Goal: Task Accomplishment & Management: Manage account settings

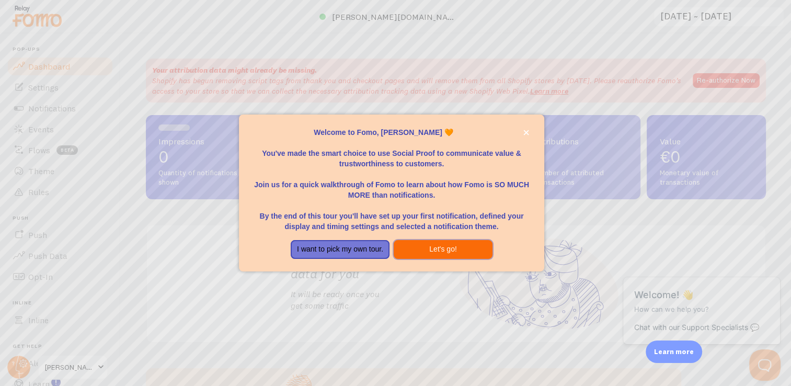
click at [447, 248] on button "Let's go!" at bounding box center [443, 249] width 99 height 19
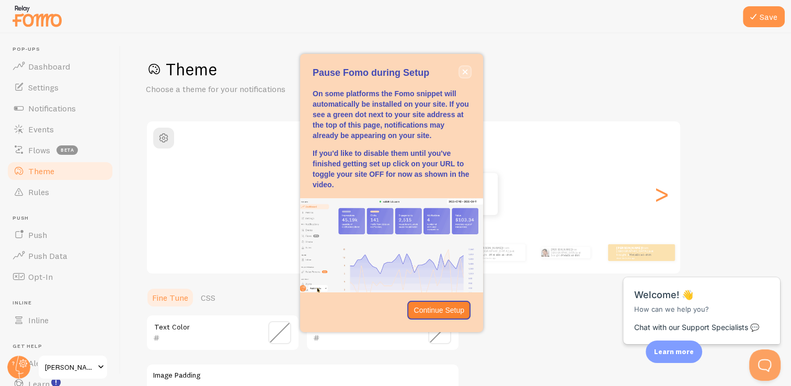
click at [464, 73] on icon "close," at bounding box center [465, 72] width 6 height 6
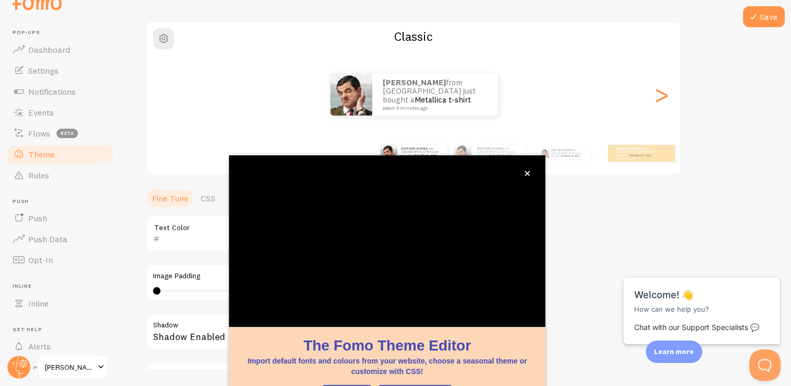
scroll to position [87, 0]
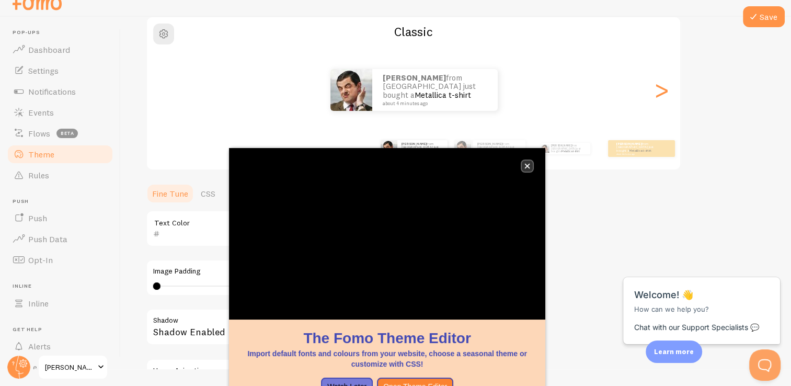
click at [527, 163] on icon "close," at bounding box center [527, 166] width 6 height 6
click at [97, 363] on span at bounding box center [101, 367] width 13 height 13
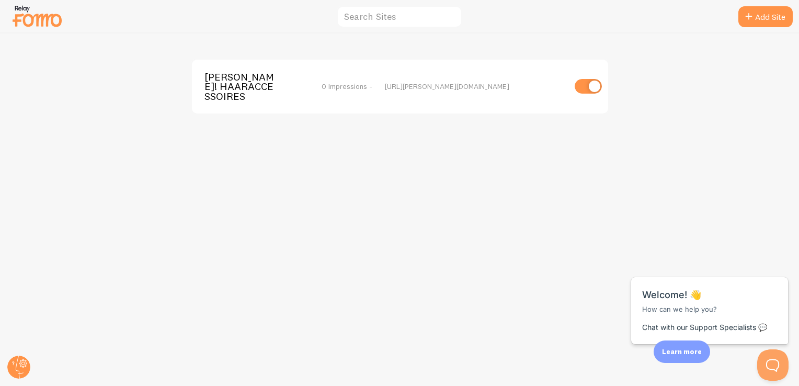
click at [590, 82] on input "checkbox" at bounding box center [587, 86] width 27 height 15
checkbox input "false"
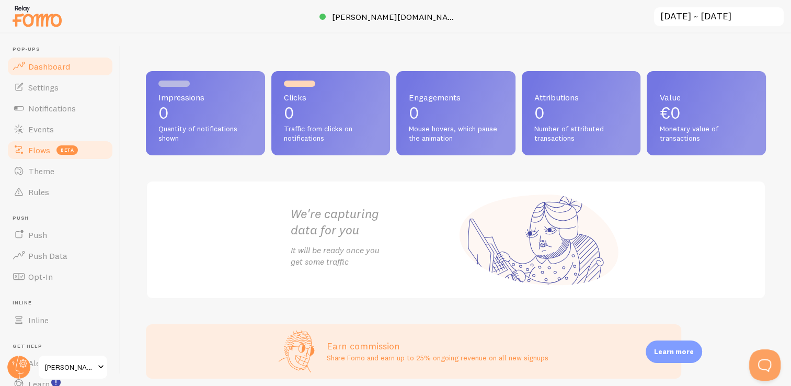
click at [53, 149] on link "Flows beta" at bounding box center [60, 150] width 108 height 21
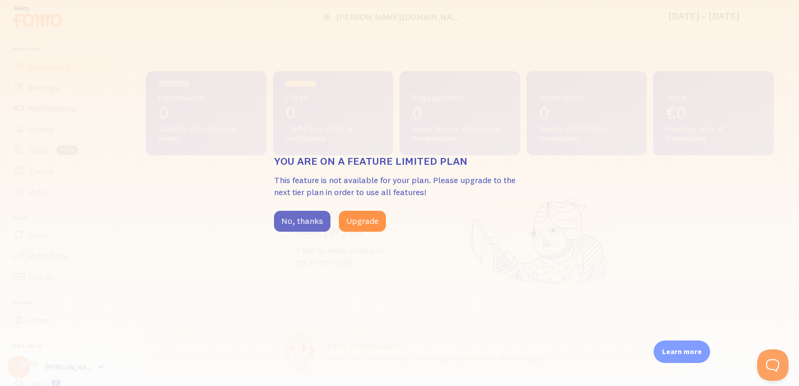
click at [303, 223] on button "No, thanks" at bounding box center [302, 221] width 56 height 21
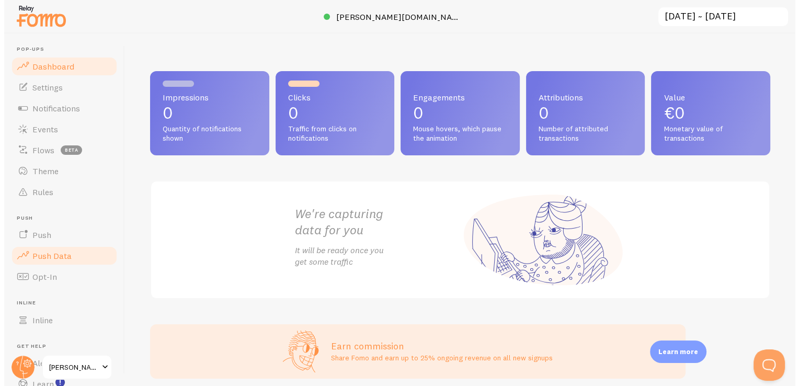
scroll to position [67, 0]
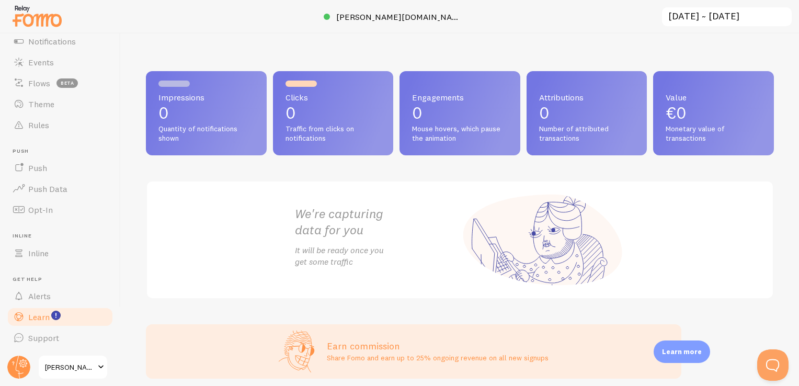
click at [61, 310] on link "Learn" at bounding box center [60, 316] width 108 height 21
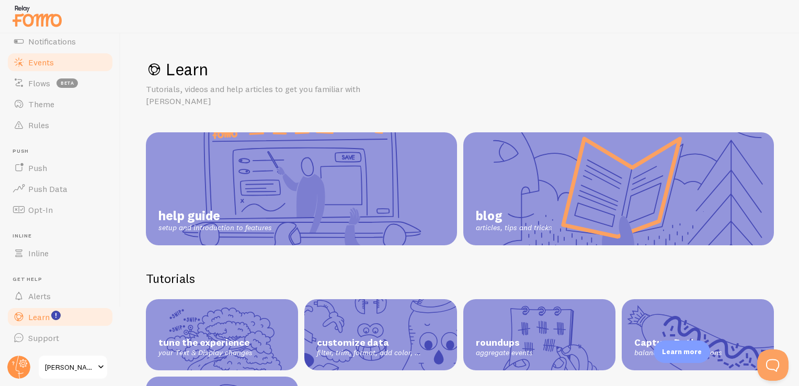
click at [47, 70] on link "Events" at bounding box center [60, 62] width 108 height 21
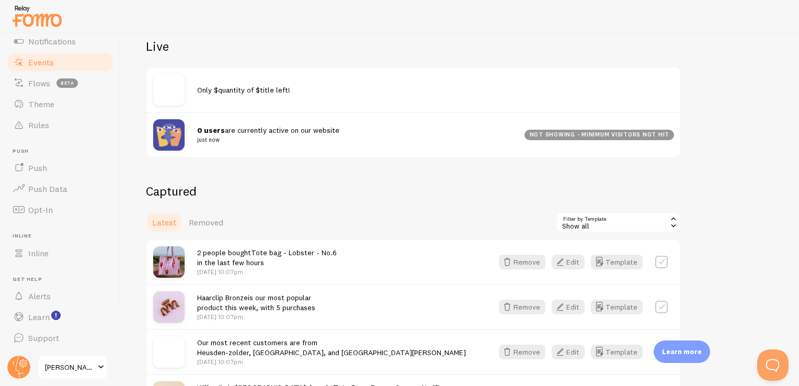
scroll to position [117, 0]
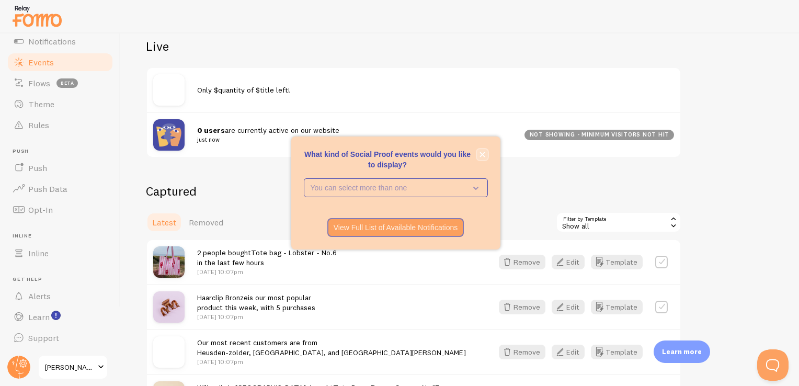
click at [483, 154] on icon "close," at bounding box center [482, 155] width 6 height 6
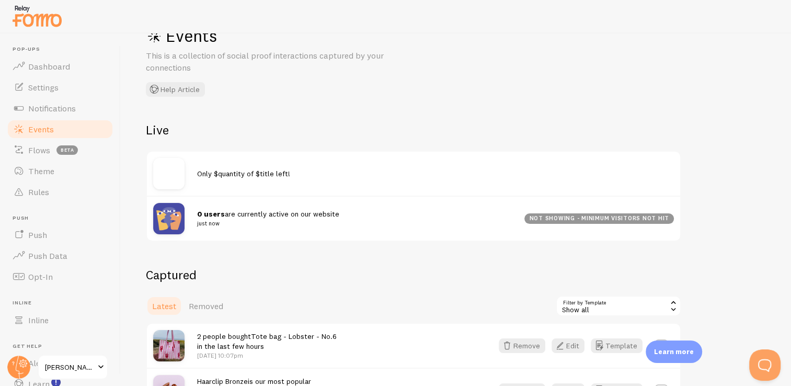
scroll to position [0, 0]
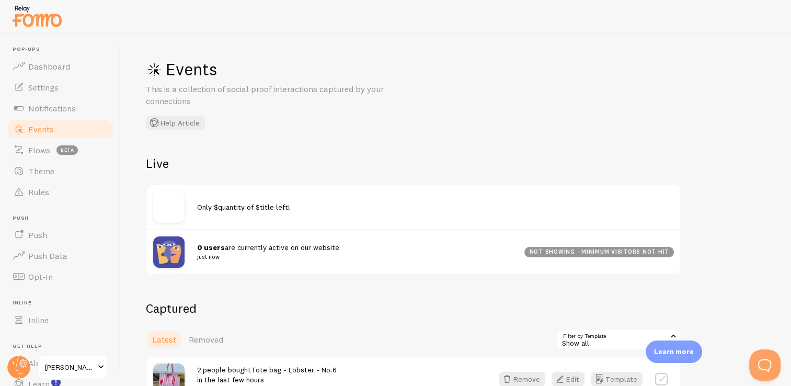
click at [52, 131] on span "Events" at bounding box center [41, 129] width 26 height 10
click at [50, 86] on span "Settings" at bounding box center [43, 87] width 30 height 10
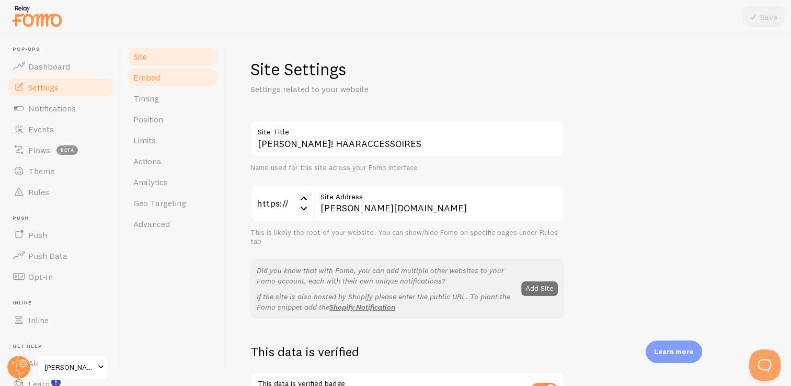
click at [164, 83] on link "Embed" at bounding box center [172, 77] width 91 height 21
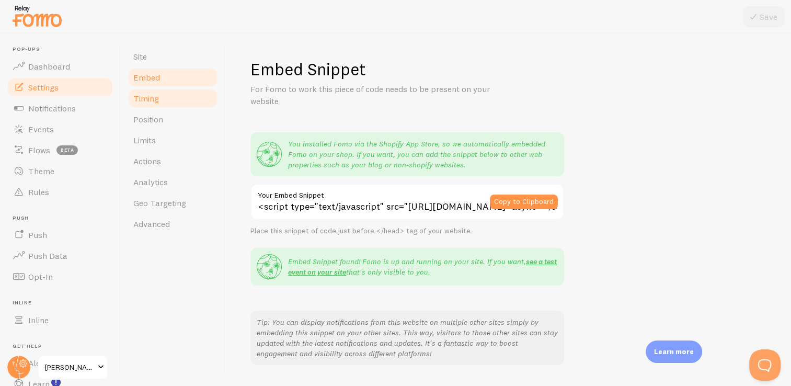
click at [157, 101] on span "Timing" at bounding box center [146, 98] width 26 height 10
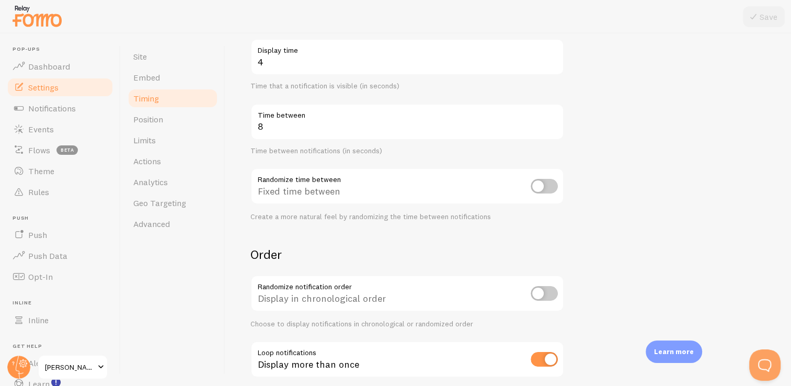
scroll to position [232, 0]
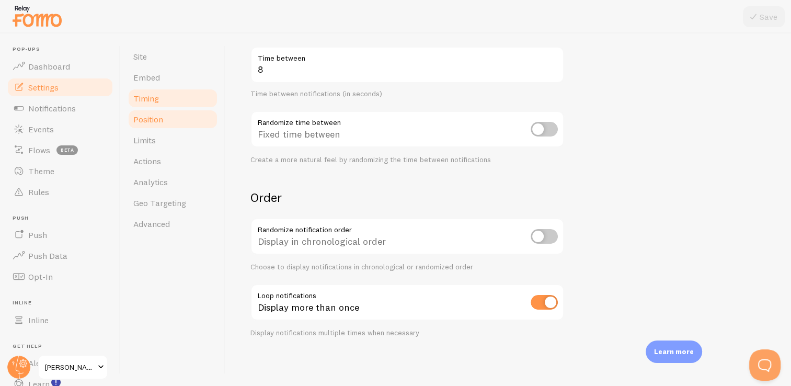
click at [159, 122] on span "Position" at bounding box center [148, 119] width 30 height 10
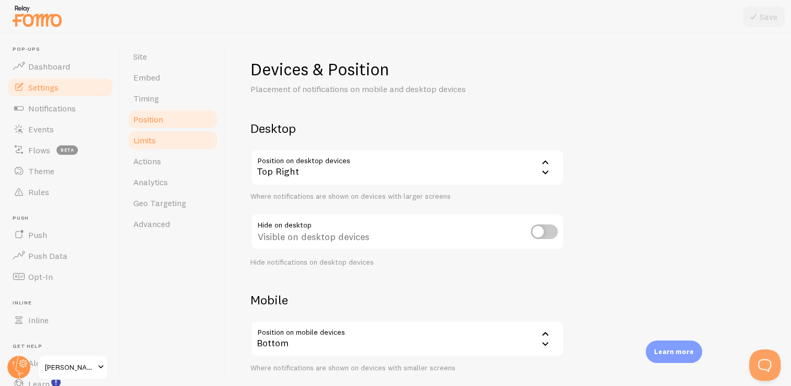
click at [159, 141] on link "Limits" at bounding box center [172, 140] width 91 height 21
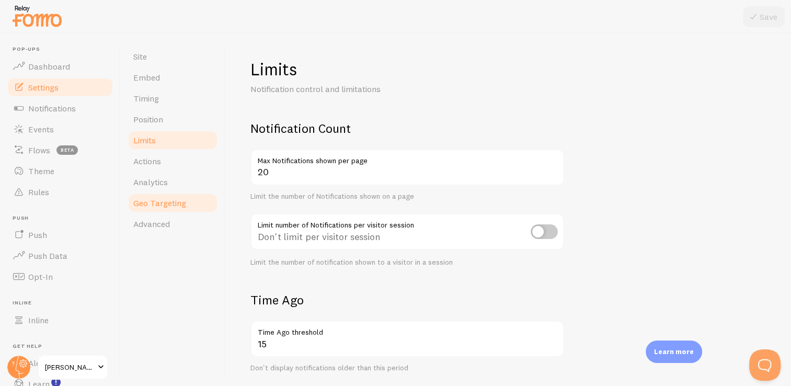
scroll to position [7, 0]
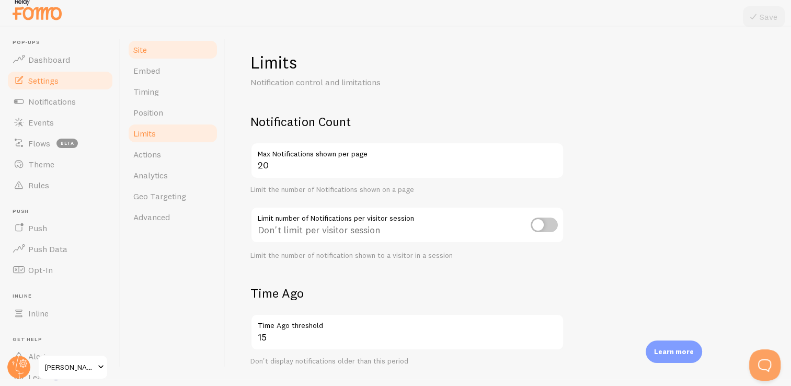
click at [153, 53] on link "Site" at bounding box center [172, 49] width 91 height 21
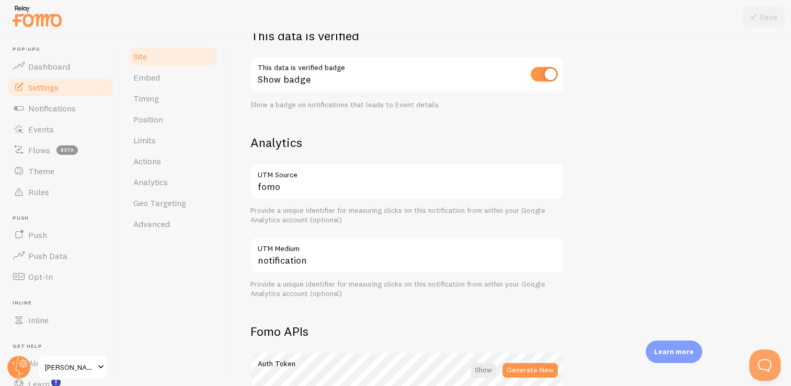
scroll to position [266, 0]
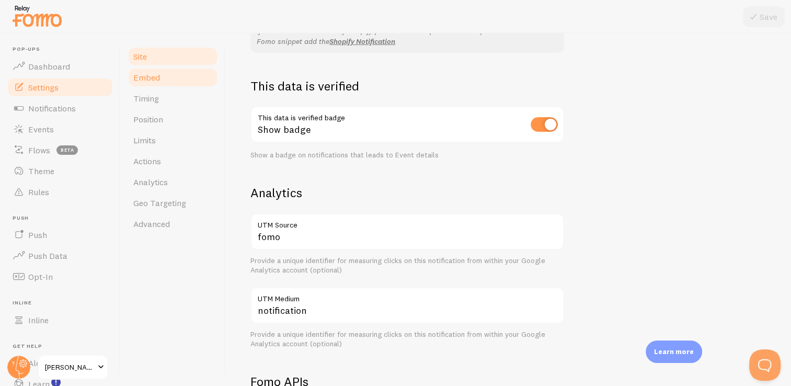
click at [149, 75] on span "Embed" at bounding box center [146, 77] width 27 height 10
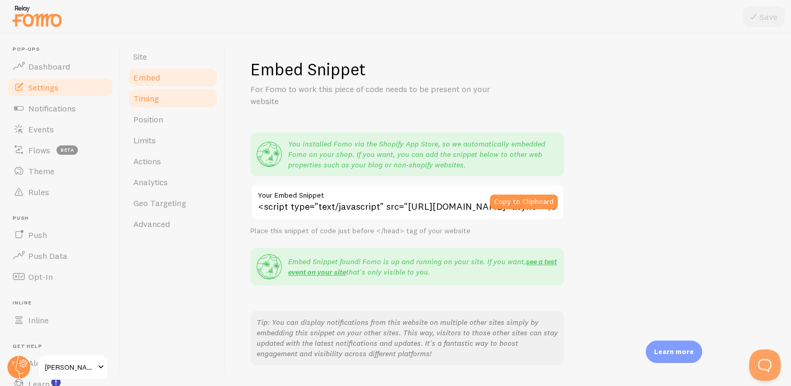
click at [152, 97] on span "Timing" at bounding box center [146, 98] width 26 height 10
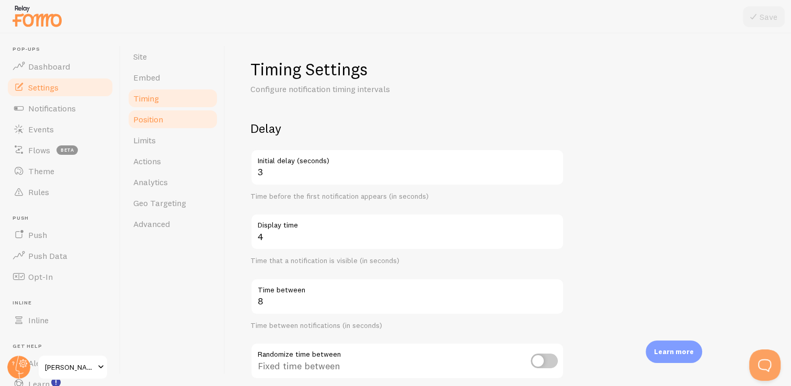
click at [158, 120] on span "Position" at bounding box center [148, 119] width 30 height 10
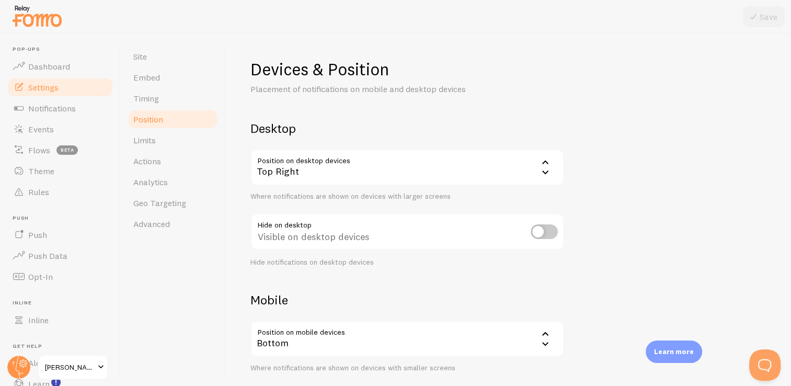
scroll to position [7, 0]
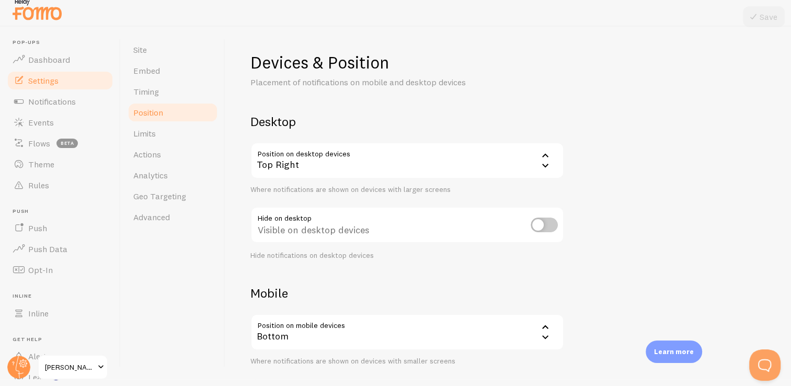
click at [169, 122] on link "Position" at bounding box center [172, 112] width 91 height 21
click at [169, 126] on link "Limits" at bounding box center [172, 133] width 91 height 21
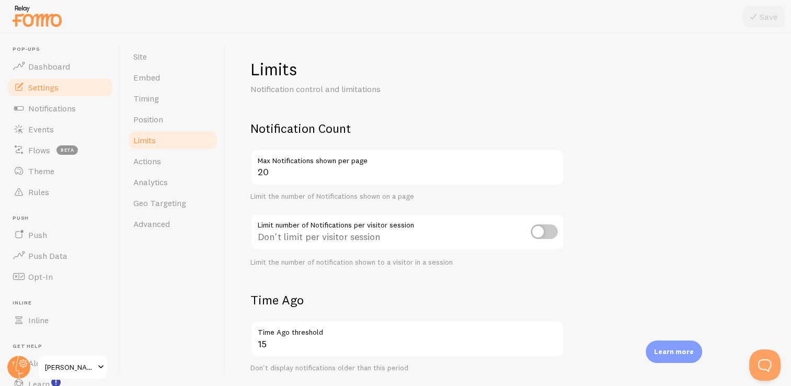
click at [540, 231] on input "checkbox" at bounding box center [544, 231] width 27 height 15
checkbox input "true"
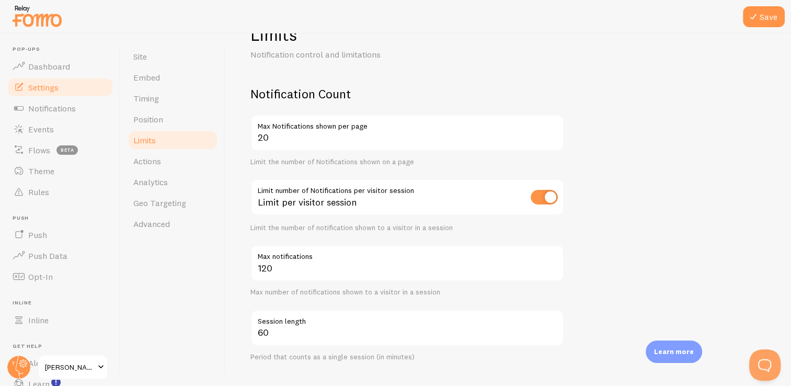
scroll to position [38, 0]
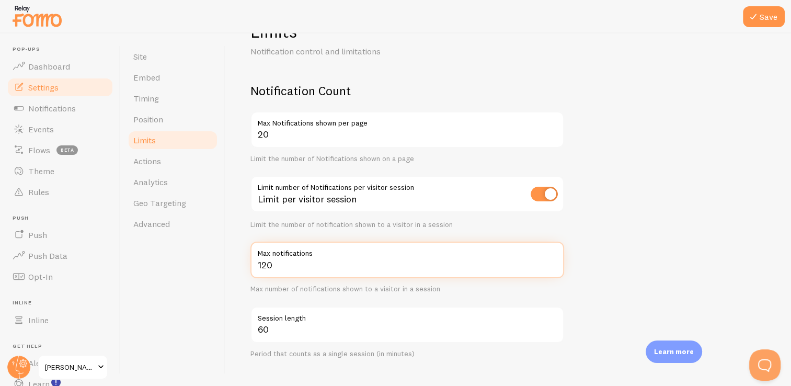
drag, startPoint x: 272, startPoint y: 262, endPoint x: 259, endPoint y: 260, distance: 12.7
click at [259, 260] on input "120" at bounding box center [407, 259] width 314 height 37
type input "1"
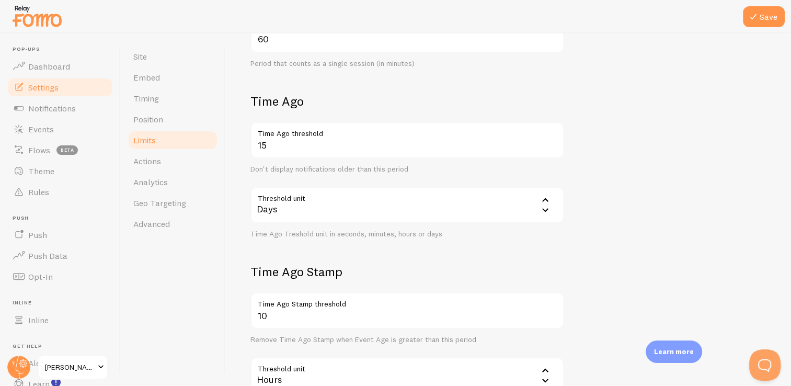
scroll to position [420, 0]
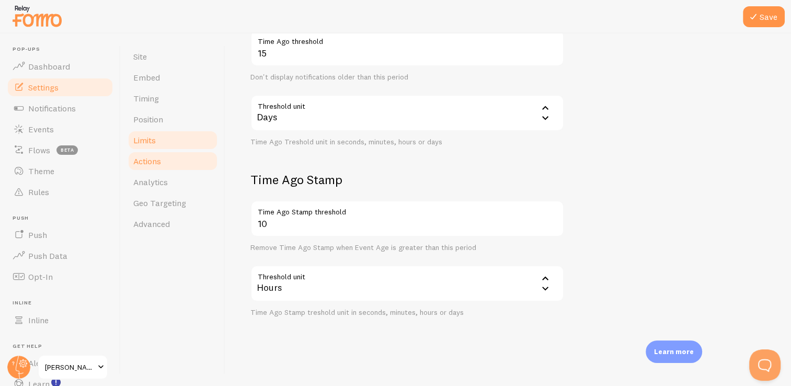
type input "2"
click at [174, 162] on link "Actions" at bounding box center [172, 161] width 91 height 21
click at [757, 16] on icon at bounding box center [753, 16] width 13 height 13
click at [163, 166] on link "Actions" at bounding box center [172, 161] width 91 height 21
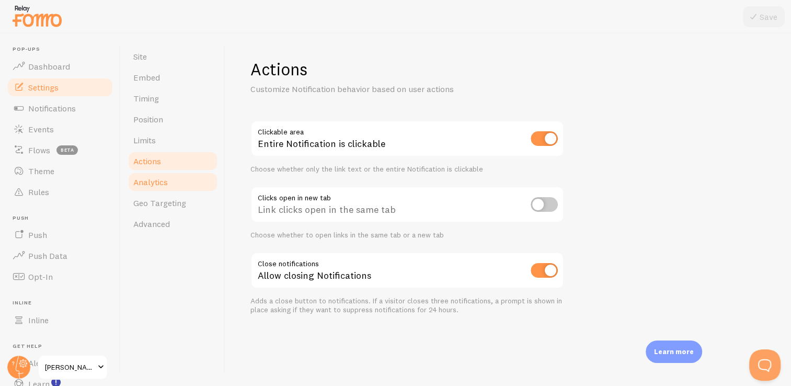
click at [163, 180] on span "Analytics" at bounding box center [150, 182] width 34 height 10
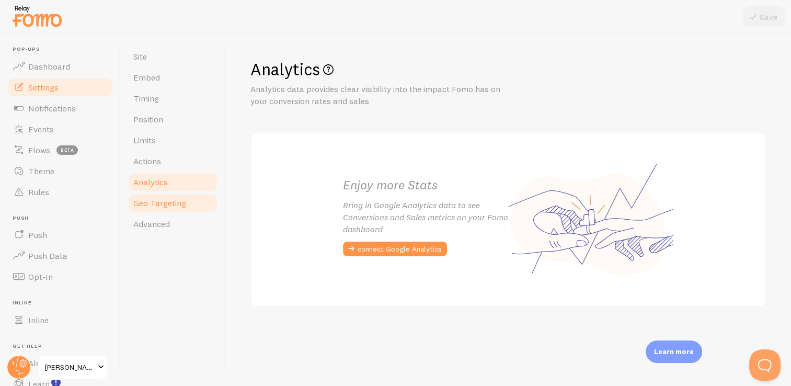
click at [165, 199] on span "Geo Targeting" at bounding box center [159, 203] width 53 height 10
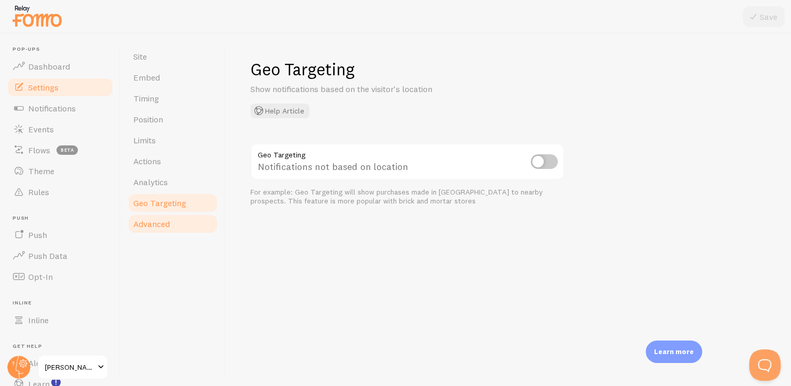
click at [159, 222] on span "Advanced" at bounding box center [151, 223] width 37 height 10
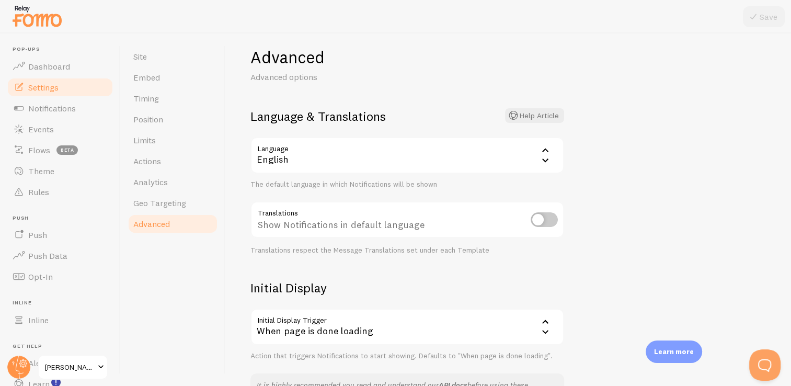
scroll to position [13, 0]
click at [534, 222] on input "checkbox" at bounding box center [544, 219] width 27 height 15
checkbox input "true"
click at [761, 22] on button "Save" at bounding box center [764, 16] width 42 height 21
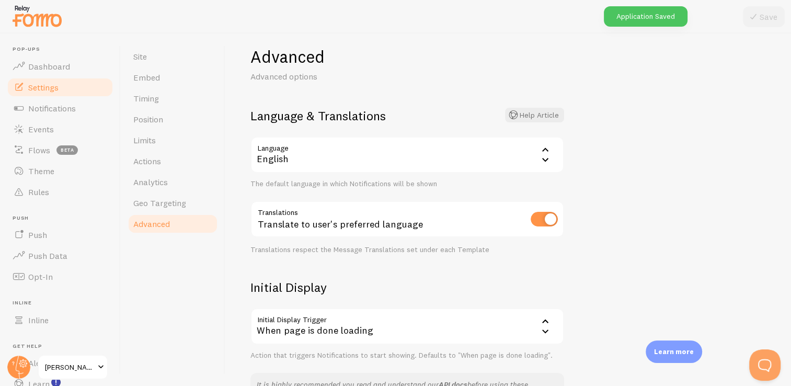
click at [477, 153] on div "English" at bounding box center [407, 154] width 314 height 37
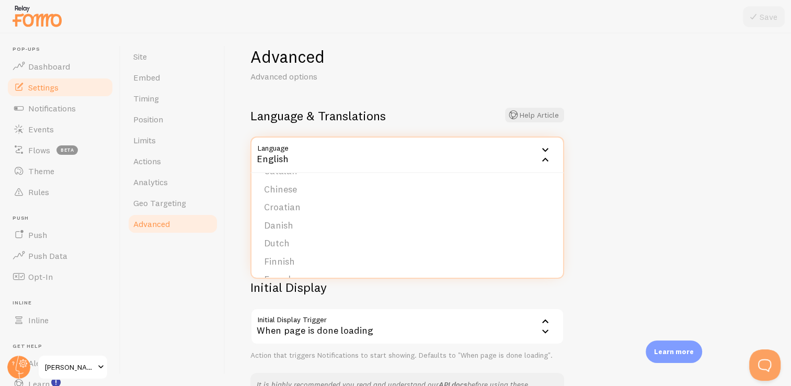
scroll to position [79, 0]
click at [314, 235] on li "Dutch" at bounding box center [407, 235] width 312 height 18
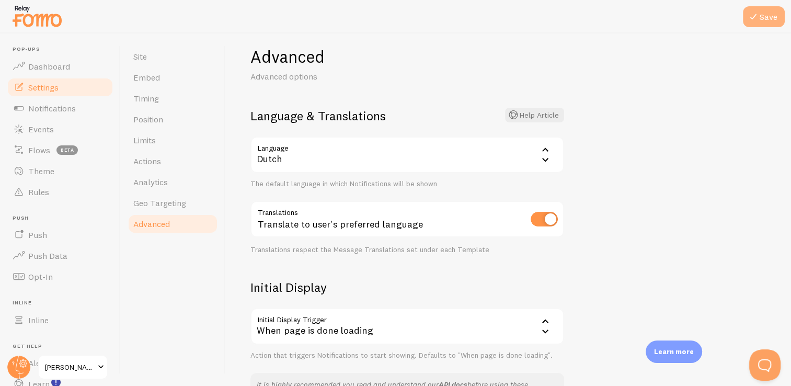
click at [758, 16] on icon at bounding box center [753, 16] width 13 height 13
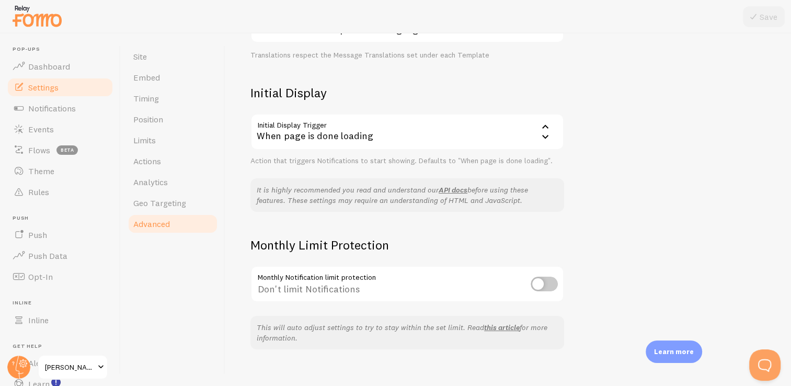
scroll to position [220, 0]
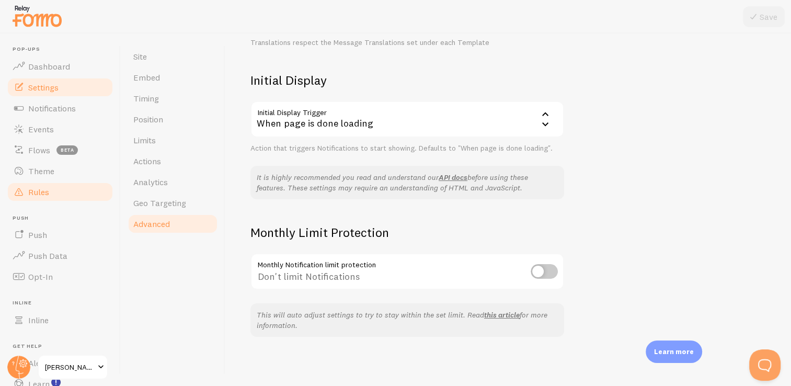
click at [40, 194] on span "Rules" at bounding box center [38, 192] width 21 height 10
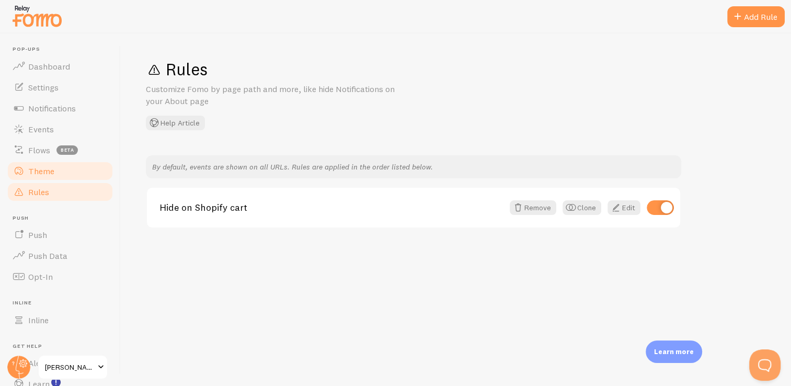
click at [42, 167] on span "Theme" at bounding box center [41, 171] width 26 height 10
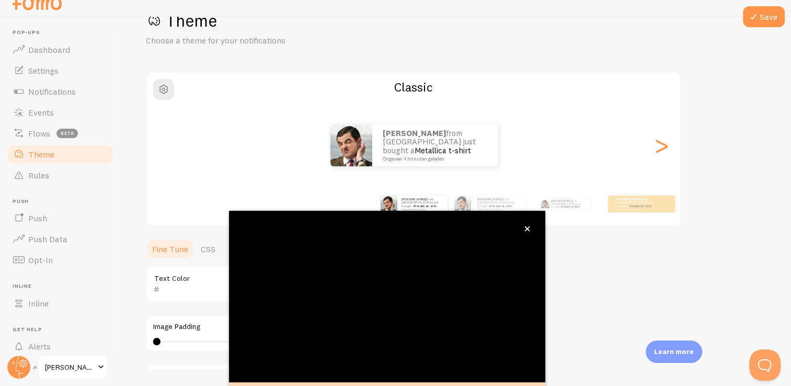
scroll to position [87, 0]
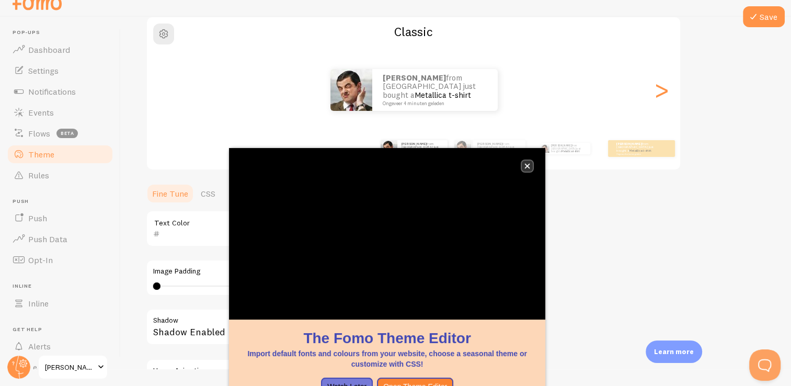
click at [527, 164] on icon "close," at bounding box center [527, 166] width 6 height 6
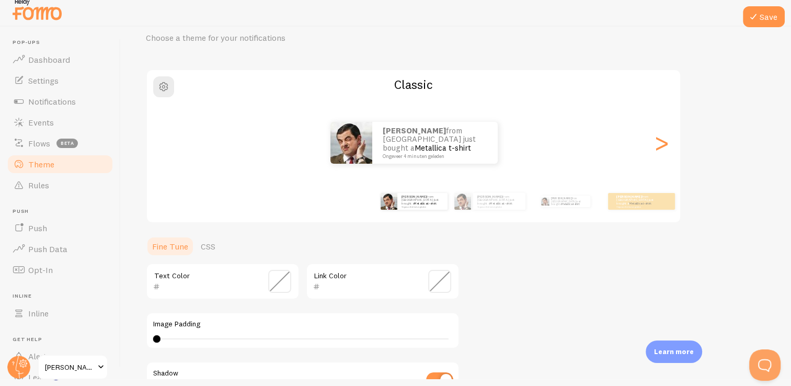
scroll to position [44, 0]
click at [481, 206] on small "Ongeveer 4 minuten geleden" at bounding box center [498, 207] width 43 height 2
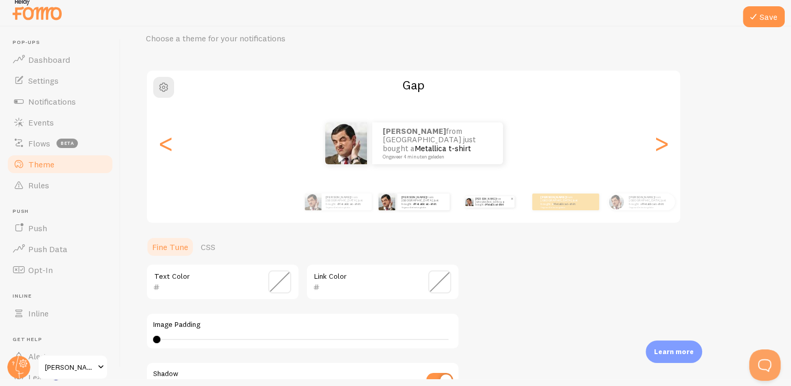
click at [489, 203] on link "Metallica t-shirt" at bounding box center [495, 204] width 18 height 3
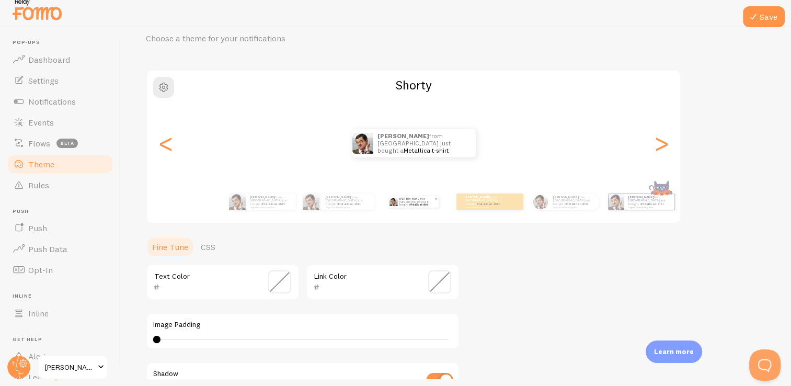
click at [489, 206] on small "Ongeveer 4 minuten geleden" at bounding box center [485, 207] width 41 height 2
click at [489, 203] on div "Susanne from Greece just bought a Metallica t-shirt Ongeveer 4 minuten geleden …" at bounding box center [528, 201] width 600 height 29
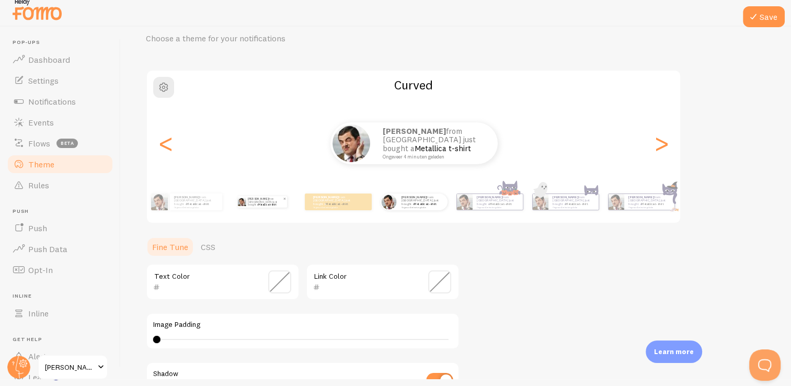
click at [489, 206] on small "Ongeveer 4 minuten geleden" at bounding box center [497, 207] width 41 height 2
type input "0"
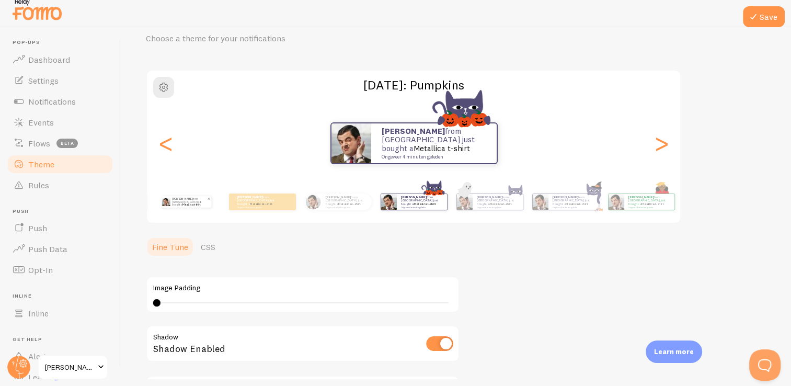
click at [489, 206] on small "Ongeveer 4 minuten geleden" at bounding box center [497, 207] width 41 height 2
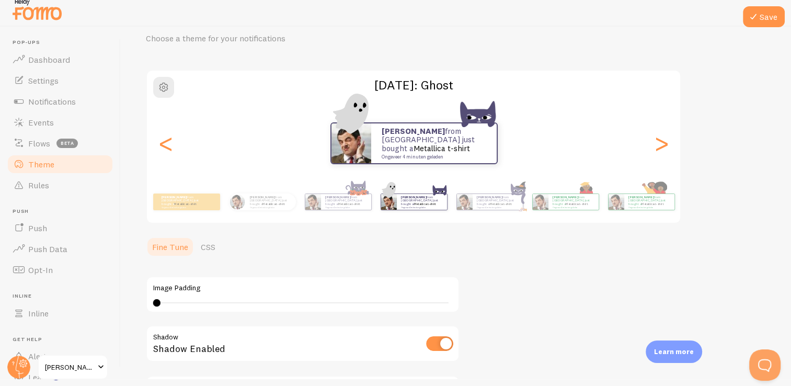
click at [489, 206] on small "Ongeveer 4 minuten geleden" at bounding box center [497, 207] width 41 height 2
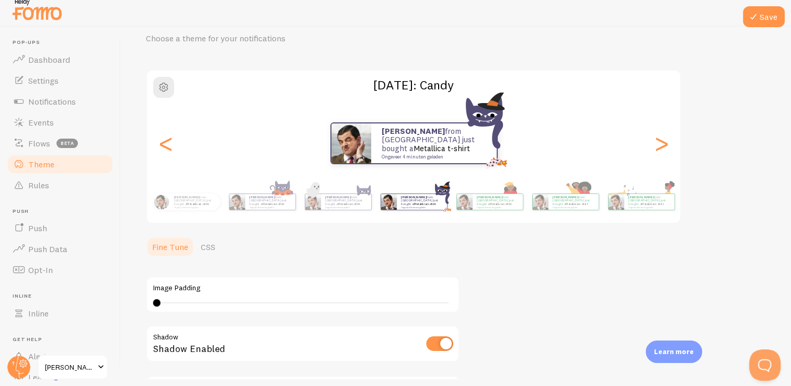
click at [489, 206] on small "Ongeveer 4 minuten geleden" at bounding box center [497, 207] width 41 height 2
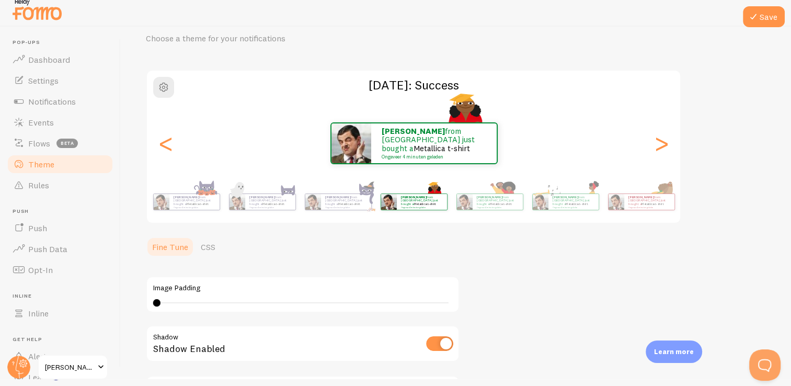
click at [489, 206] on small "Ongeveer 4 minuten geleden" at bounding box center [497, 207] width 41 height 2
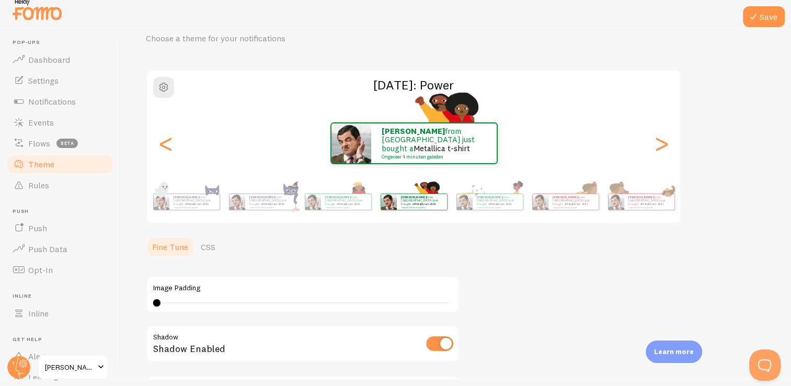
scroll to position [84, 0]
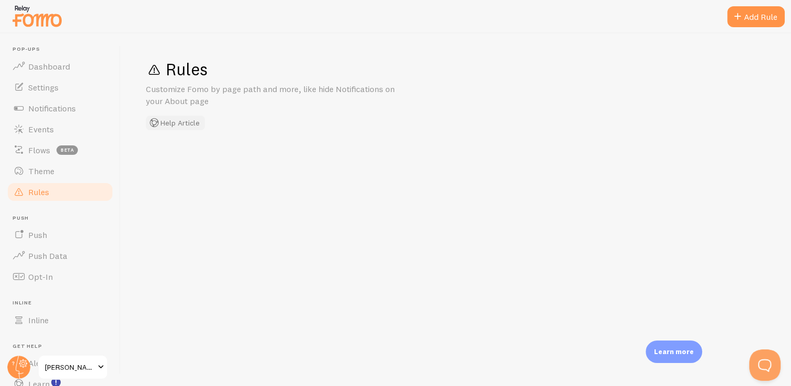
click at [165, 118] on button "Help Article" at bounding box center [175, 123] width 59 height 15
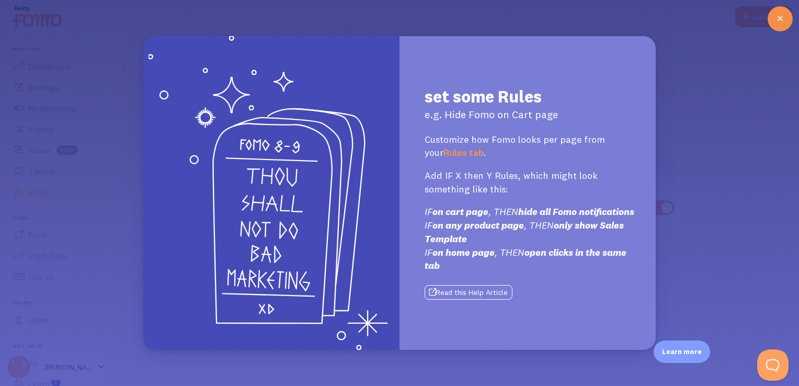
click at [775, 18] on icon at bounding box center [780, 19] width 13 height 13
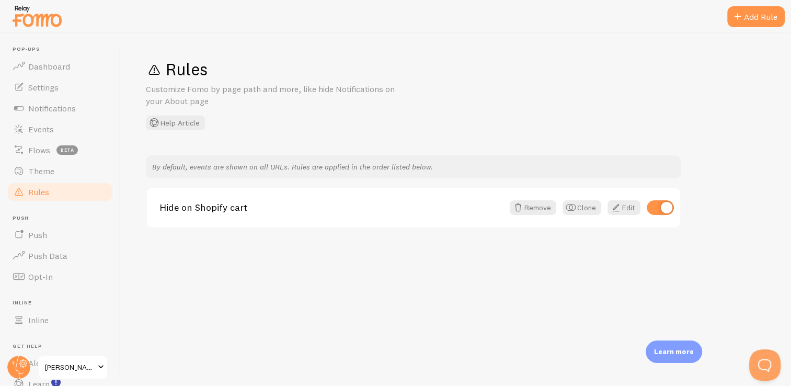
click at [46, 197] on span "Rules" at bounding box center [38, 192] width 21 height 10
click at [49, 175] on span "Theme" at bounding box center [41, 171] width 26 height 10
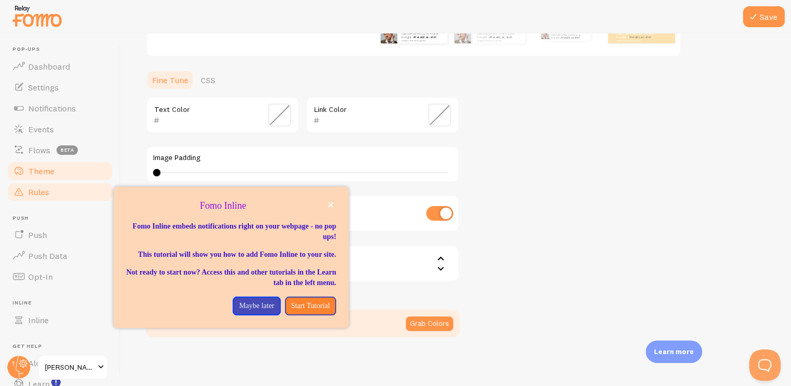
click at [54, 193] on link "Rules" at bounding box center [60, 191] width 108 height 21
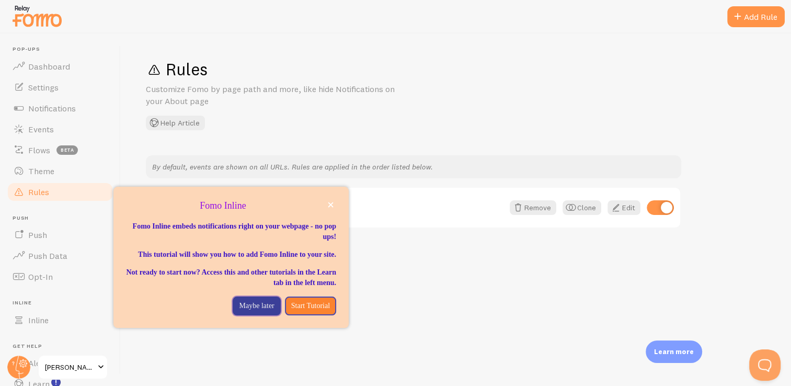
click at [246, 311] on p "Maybe later" at bounding box center [256, 306] width 35 height 10
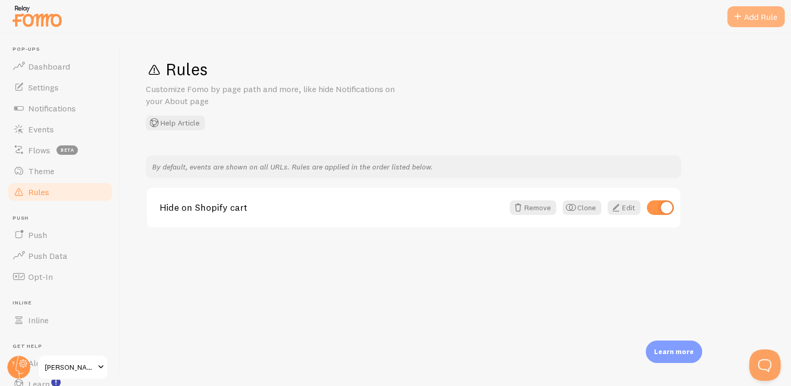
click at [744, 17] on div "Add Rule" at bounding box center [755, 16] width 57 height 21
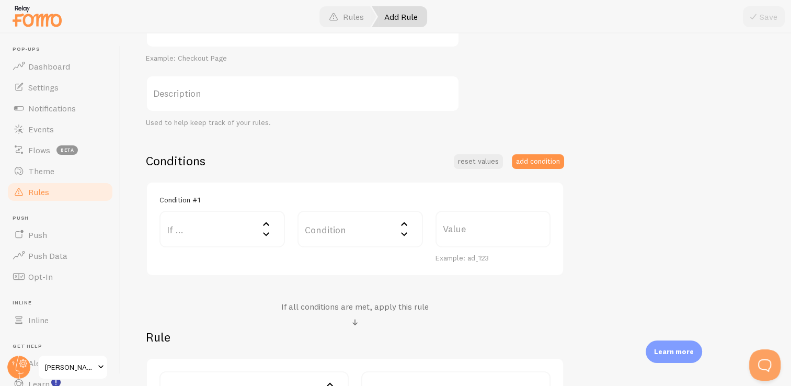
scroll to position [169, 0]
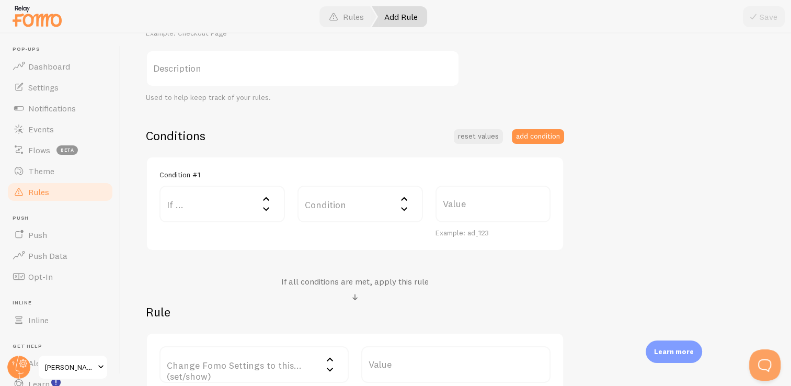
click at [255, 202] on label "If ..." at bounding box center [221, 204] width 125 height 37
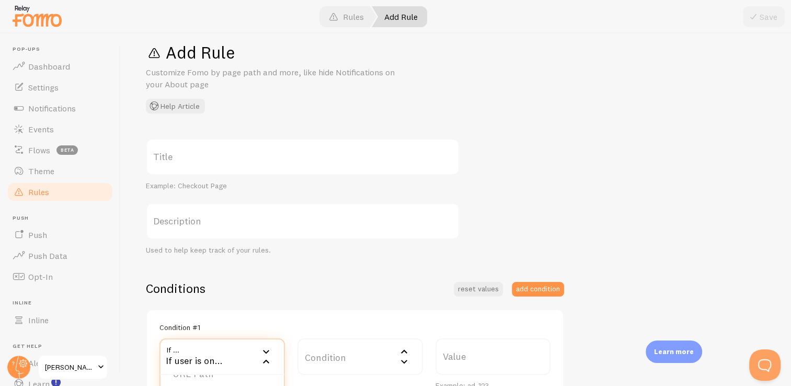
scroll to position [0, 0]
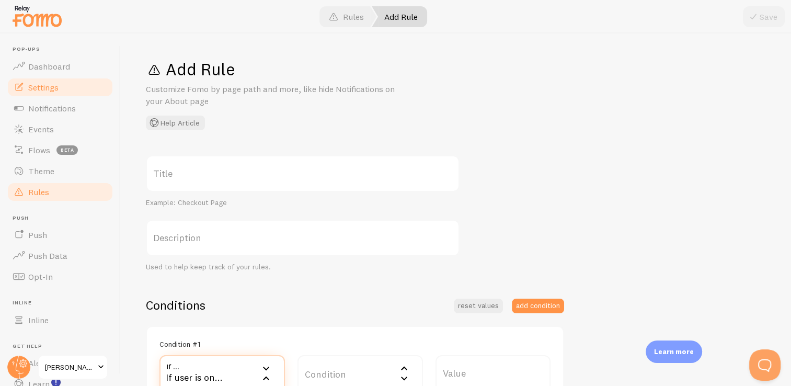
click at [59, 94] on link "Settings" at bounding box center [60, 87] width 108 height 21
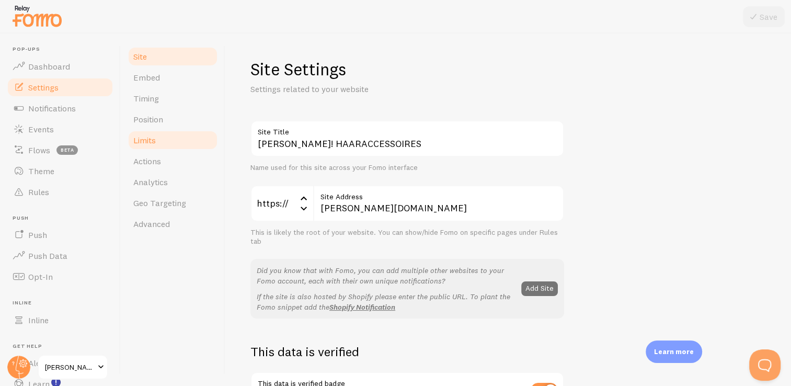
click at [163, 139] on link "Limits" at bounding box center [172, 140] width 91 height 21
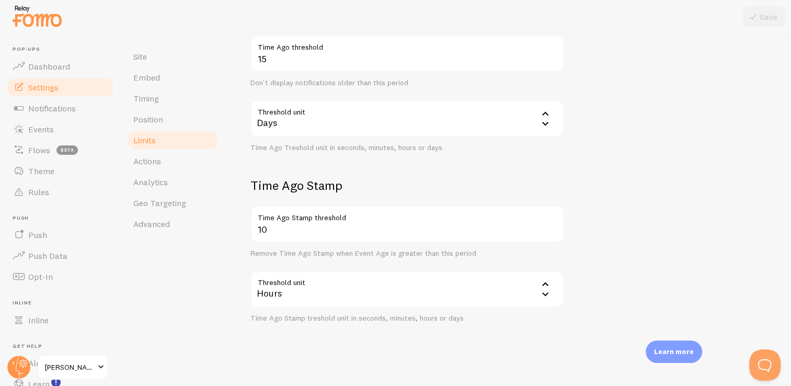
scroll to position [420, 0]
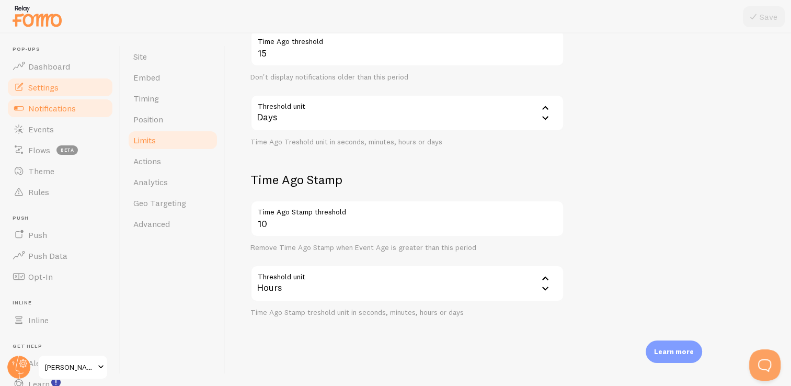
click at [52, 109] on span "Notifications" at bounding box center [52, 108] width 48 height 10
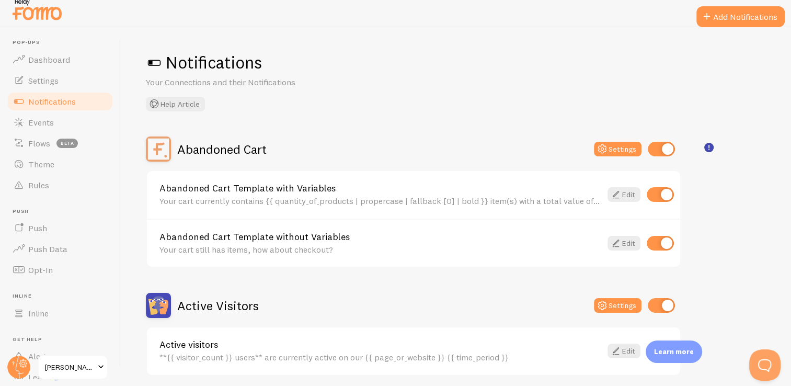
click at [665, 152] on input "checkbox" at bounding box center [661, 149] width 27 height 15
checkbox input "false"
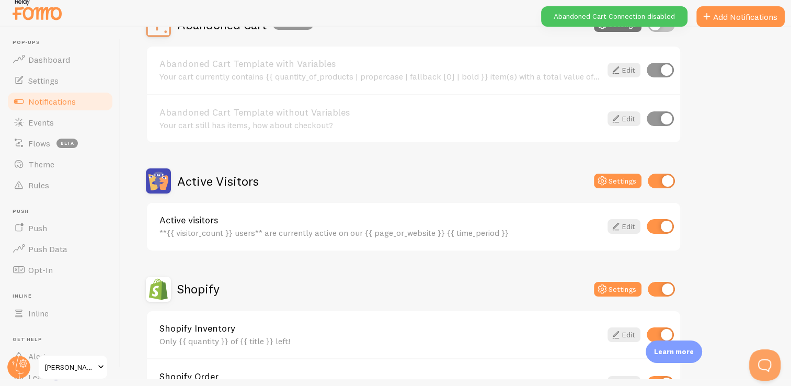
scroll to position [168, 0]
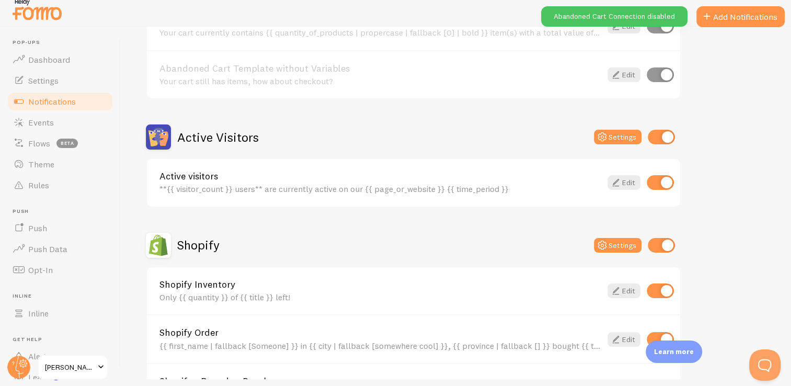
click at [665, 134] on input "checkbox" at bounding box center [661, 137] width 27 height 15
checkbox input "false"
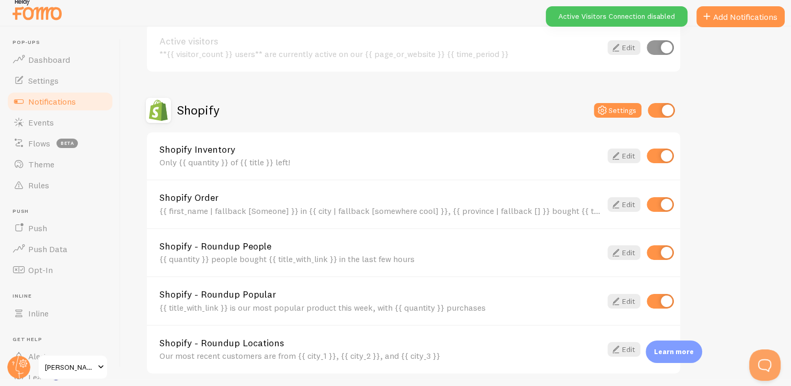
scroll to position [304, 0]
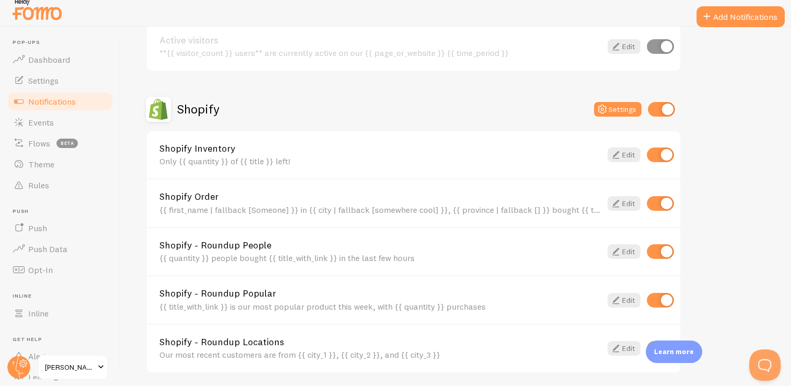
click at [662, 154] on input "checkbox" at bounding box center [660, 154] width 27 height 15
checkbox input "false"
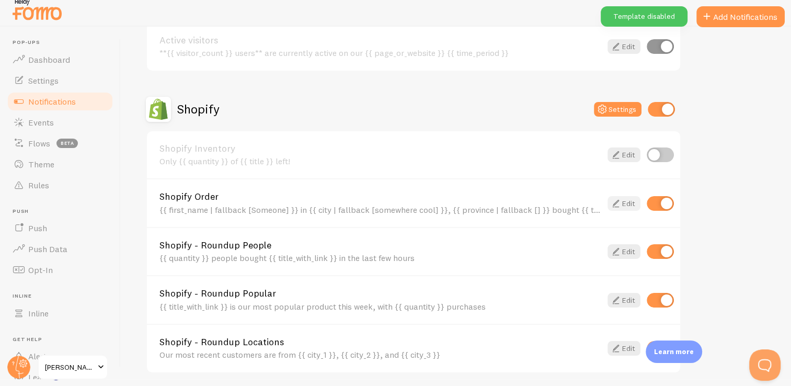
click at [626, 199] on link "Edit" at bounding box center [623, 203] width 33 height 15
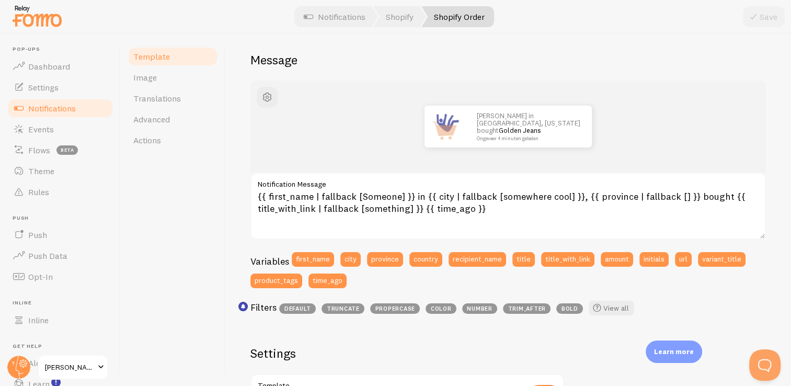
scroll to position [79, 0]
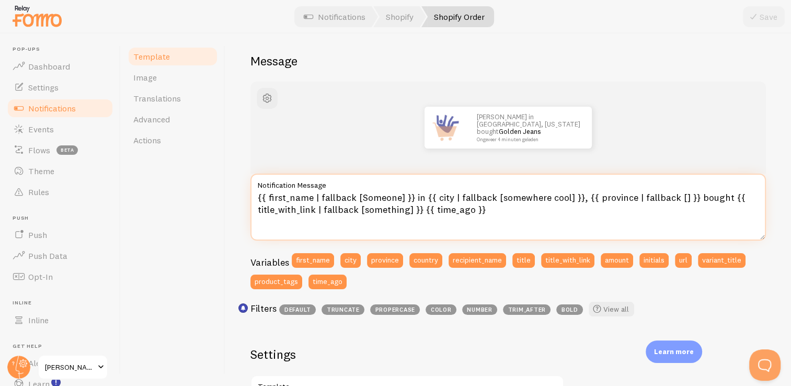
drag, startPoint x: 308, startPoint y: 199, endPoint x: 275, endPoint y: 194, distance: 33.7
click at [275, 194] on textarea "{{ first_name | fallback [Someone] }} in {{ city | fallback [somewhere cool] }}…" at bounding box center [507, 207] width 515 height 67
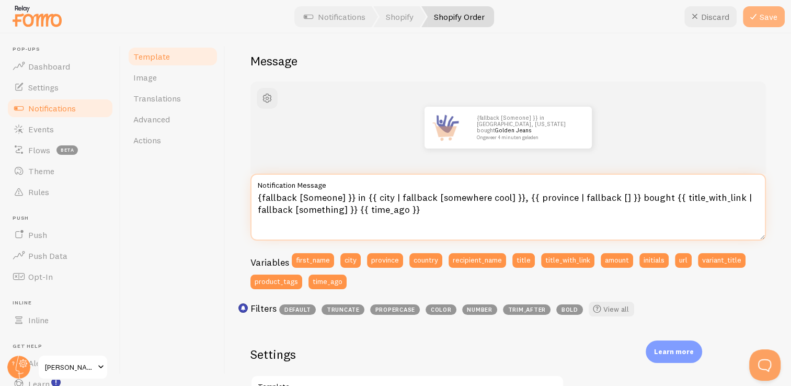
type textarea "{fallback [Someone] }} in {{ city | fallback [somewhere cool] }}, {{ province |…"
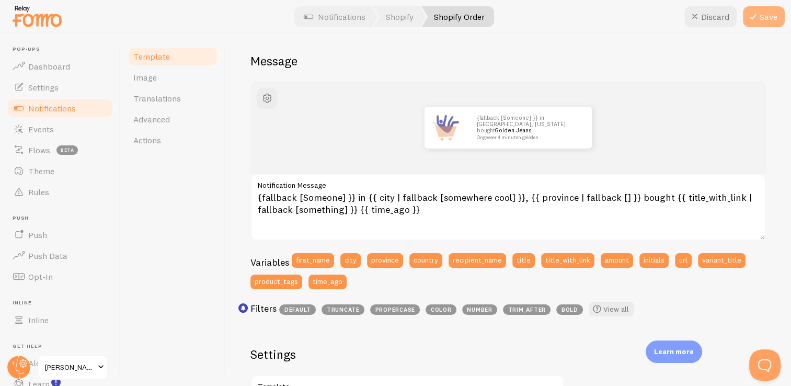
click at [761, 17] on button "Save" at bounding box center [764, 16] width 42 height 21
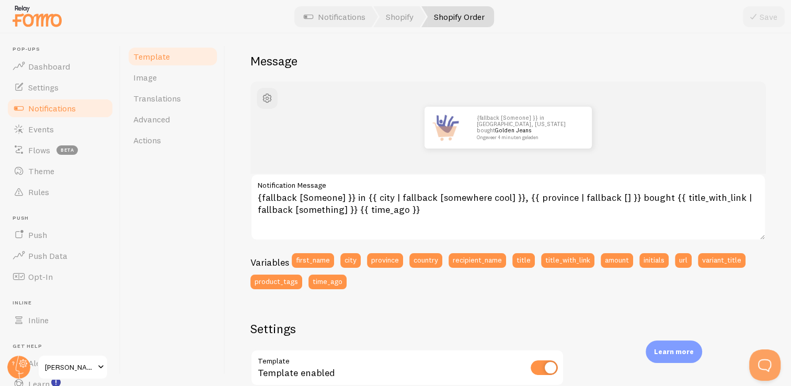
click at [51, 111] on span "Notifications" at bounding box center [52, 108] width 48 height 10
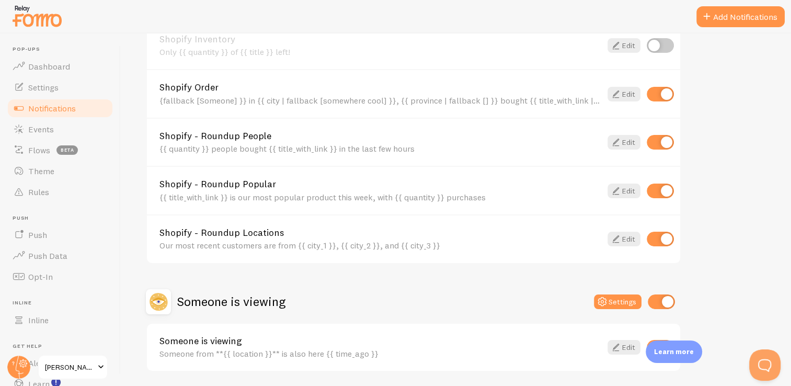
scroll to position [433, 0]
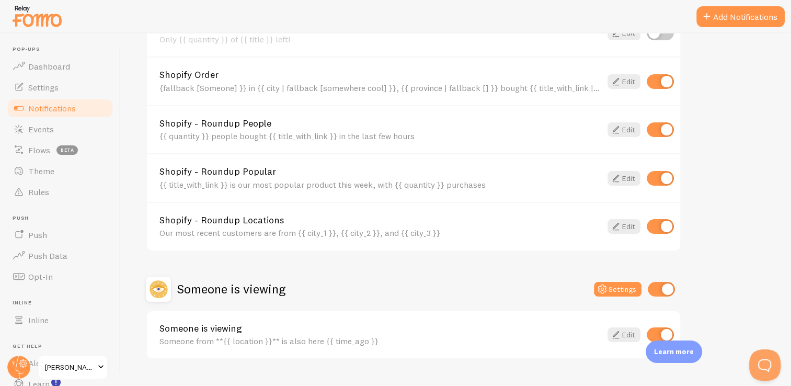
click at [666, 226] on input "checkbox" at bounding box center [660, 226] width 27 height 15
checkbox input "false"
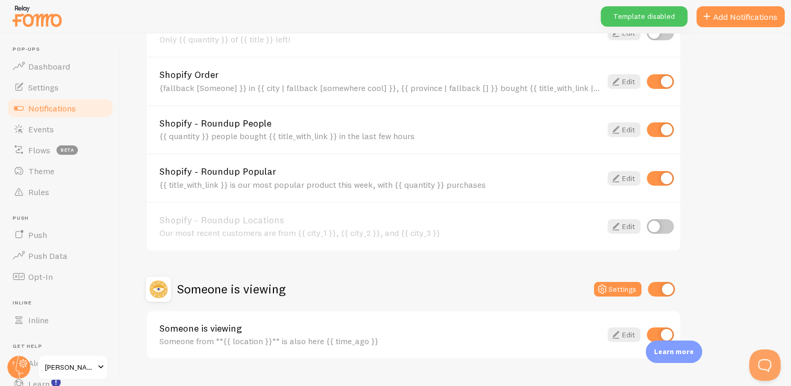
scroll to position [453, 0]
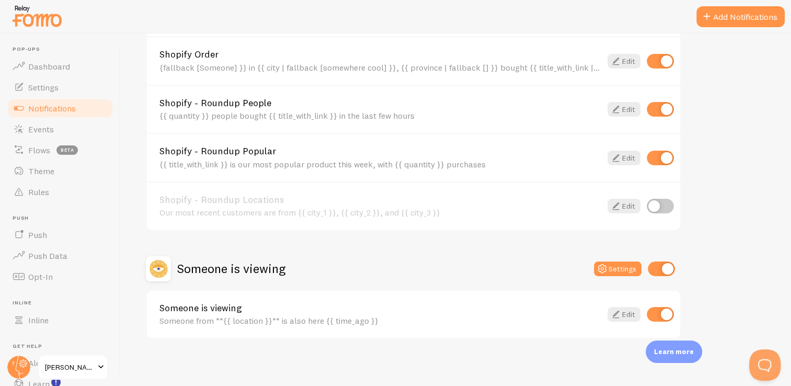
click at [668, 269] on input "checkbox" at bounding box center [661, 268] width 27 height 15
checkbox input "false"
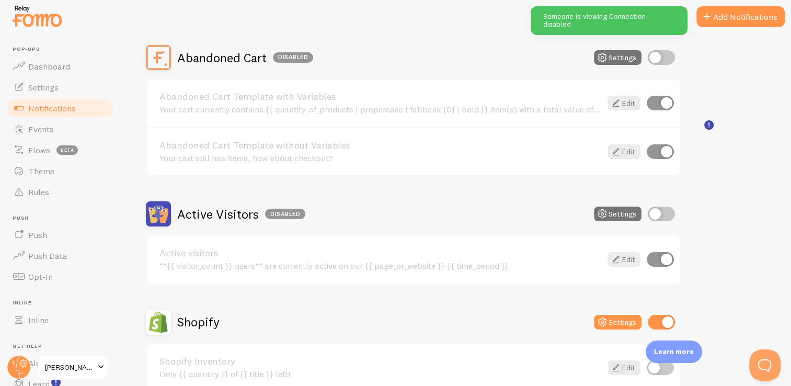
scroll to position [0, 0]
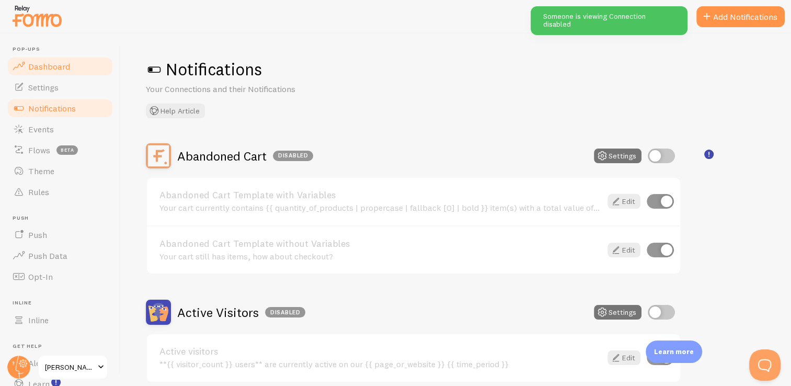
click at [65, 62] on span "Dashboard" at bounding box center [49, 66] width 42 height 10
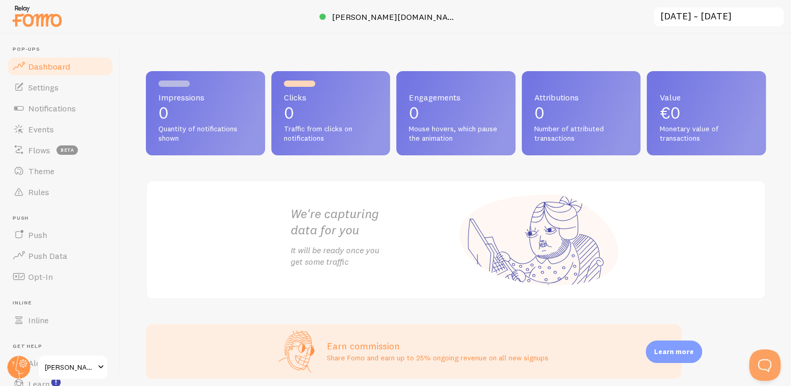
click at [47, 20] on img at bounding box center [37, 16] width 52 height 27
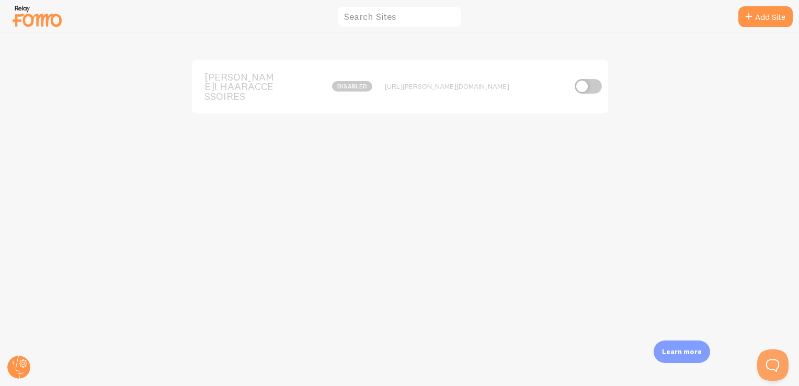
click at [579, 79] on input "checkbox" at bounding box center [587, 86] width 27 height 15
checkbox input "true"
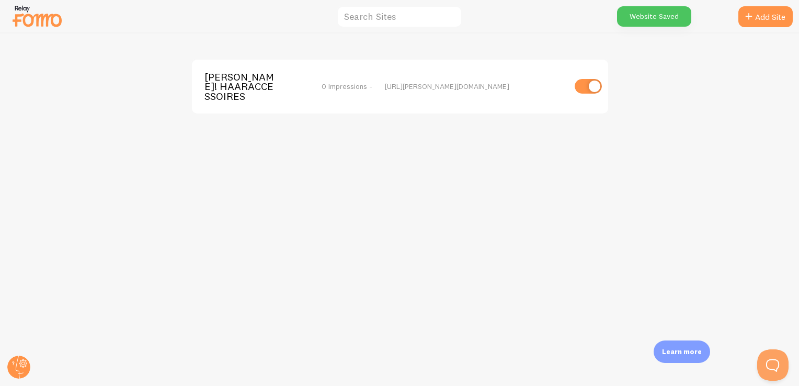
click at [407, 95] on div "LILA! HAARACCESSOIRES 0 Impressions - https://lila-amsterdam.nl" at bounding box center [400, 87] width 416 height 54
click at [357, 85] on span "0 Impressions -" at bounding box center [346, 86] width 51 height 9
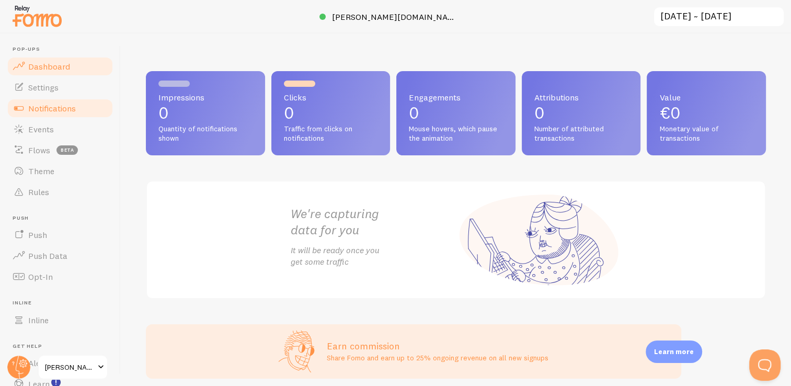
click at [63, 114] on link "Notifications" at bounding box center [60, 108] width 108 height 21
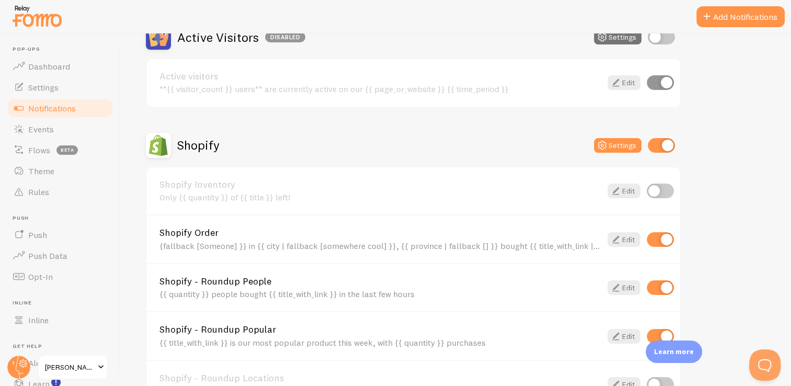
scroll to position [275, 0]
click at [627, 234] on link "Edit" at bounding box center [623, 239] width 33 height 15
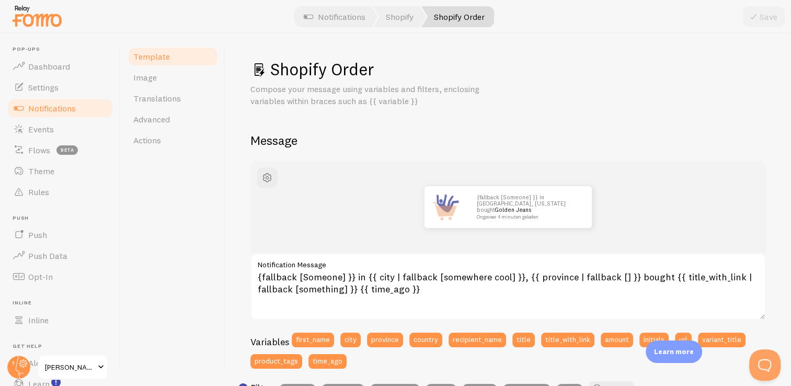
click at [47, 20] on img at bounding box center [37, 16] width 52 height 27
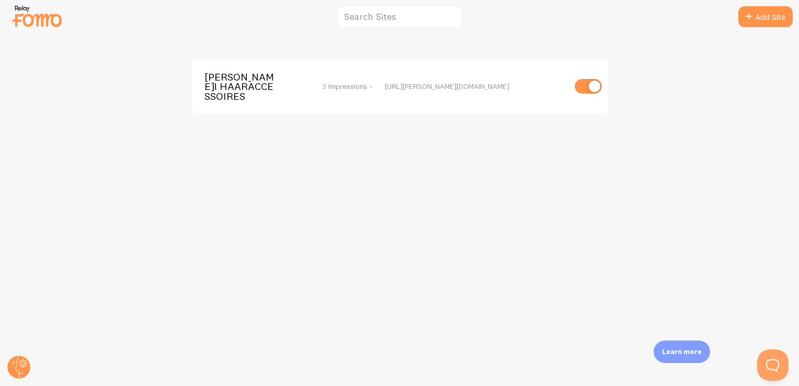
click at [589, 82] on input "checkbox" at bounding box center [587, 86] width 27 height 15
checkbox input "false"
